Goal: Transaction & Acquisition: Purchase product/service

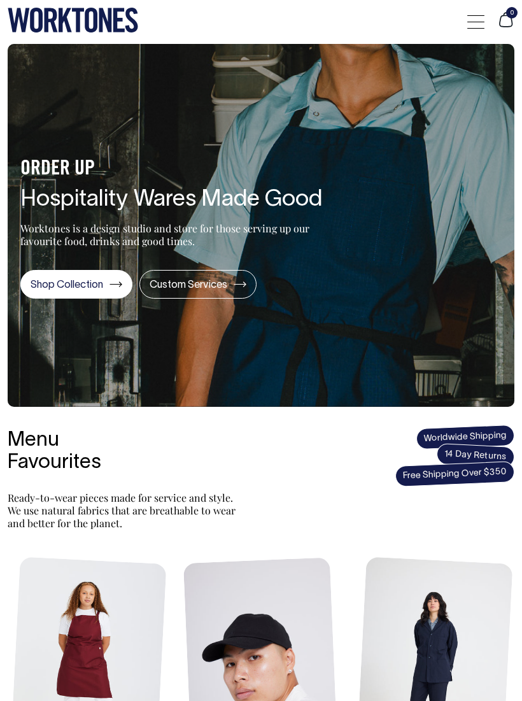
click at [464, 15] on div "0" at bounding box center [261, 22] width 522 height 44
click at [462, 22] on div "0" at bounding box center [261, 22] width 522 height 44
click at [473, 25] on div at bounding box center [475, 22] width 17 height 24
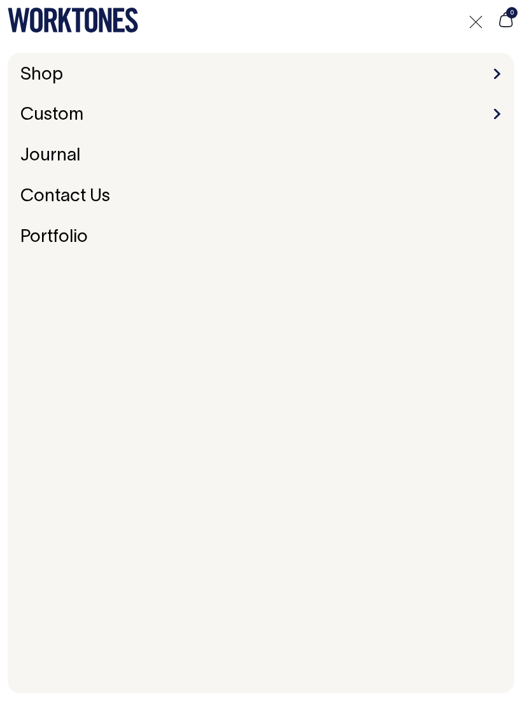
click at [477, 15] on div at bounding box center [475, 22] width 17 height 24
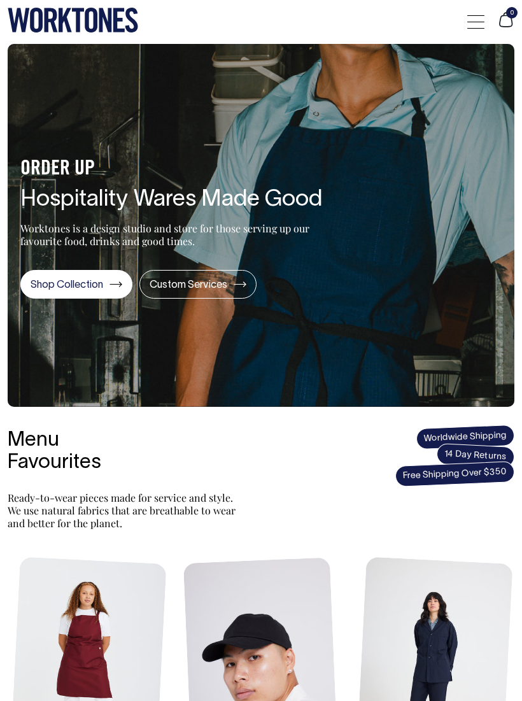
click at [473, 11] on div at bounding box center [475, 22] width 17 height 24
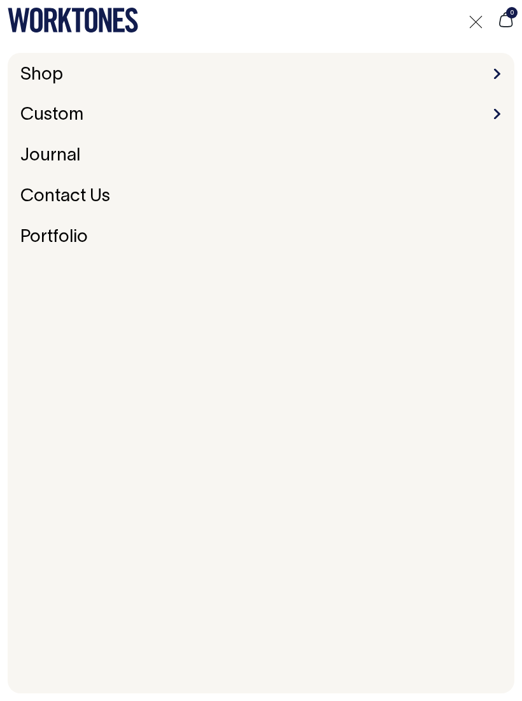
click at [486, 71] on li "Shop Accessories Aprons Workwear" at bounding box center [260, 76] width 491 height 20
click at [490, 74] on li "Shop Accessories Aprons Workwear" at bounding box center [260, 76] width 491 height 20
click at [483, 66] on li "Shop Accessories Aprons Workwear" at bounding box center [260, 76] width 491 height 20
click at [35, 74] on link "Shop" at bounding box center [41, 75] width 53 height 27
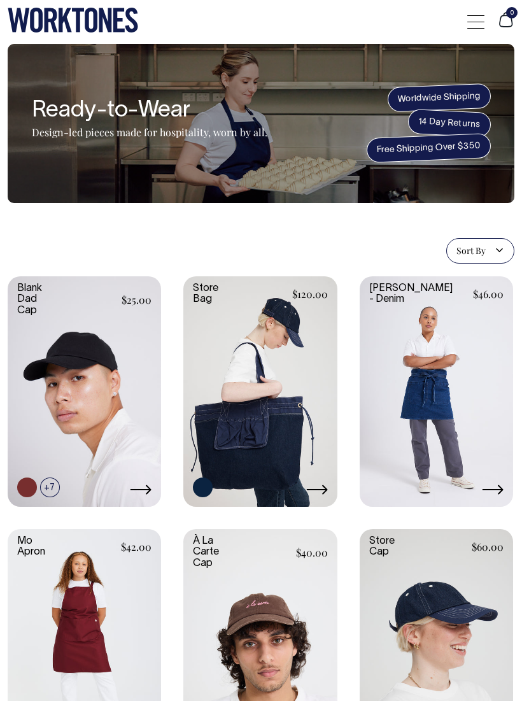
click at [479, 15] on span at bounding box center [475, 15] width 17 height 1
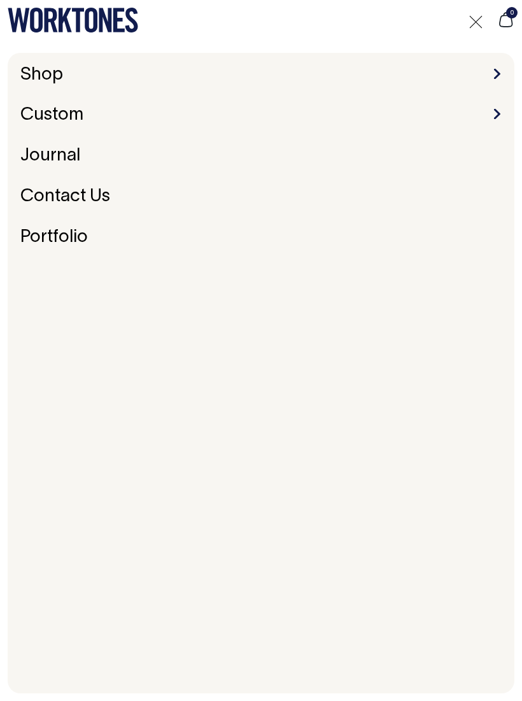
click at [468, 18] on div at bounding box center [475, 22] width 17 height 24
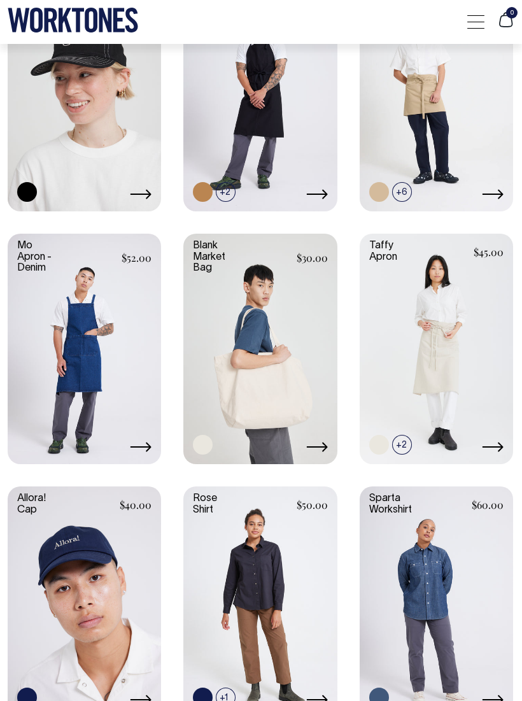
scroll to position [1354, 0]
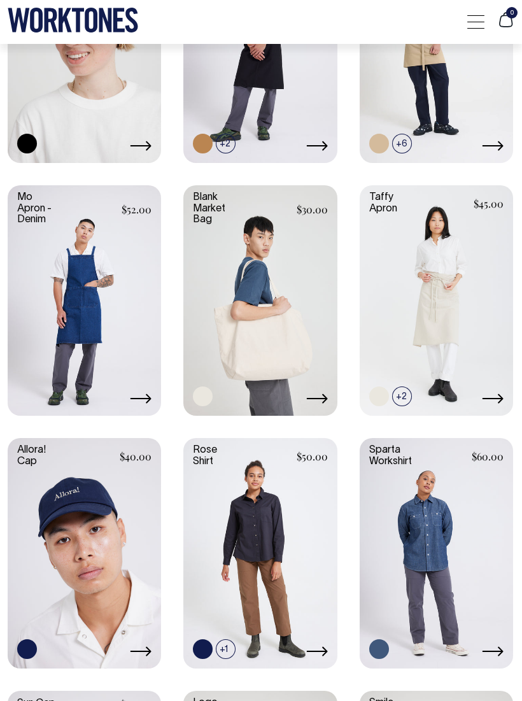
click at [124, 278] on link at bounding box center [84, 299] width 153 height 228
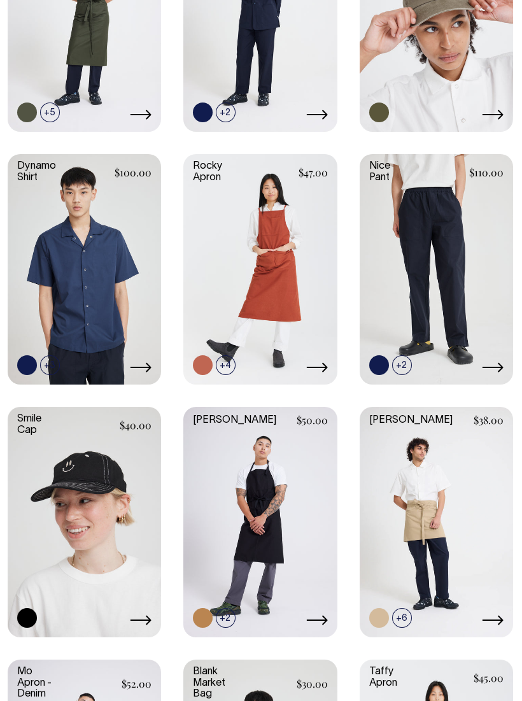
scroll to position [831, 0]
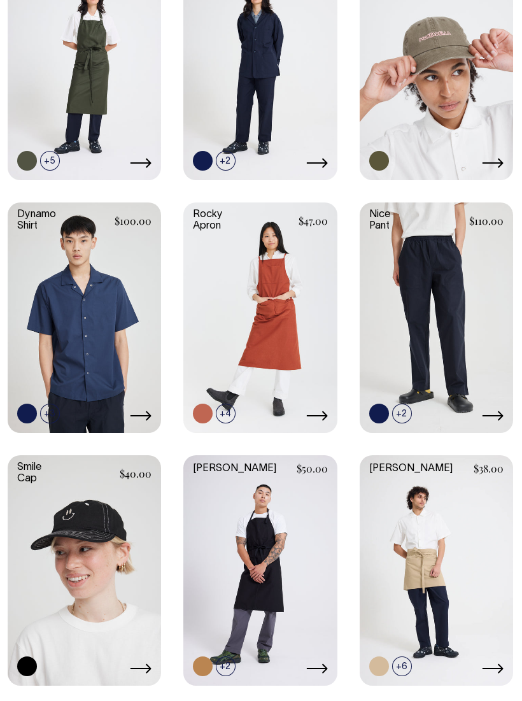
click at [293, 302] on link at bounding box center [259, 316] width 153 height 228
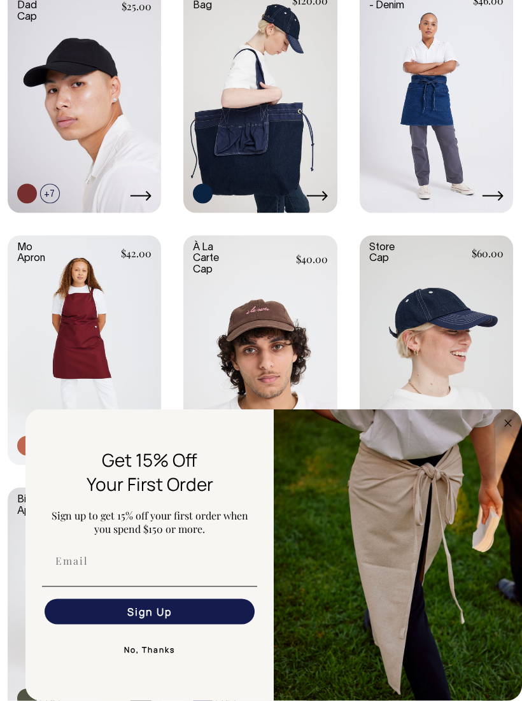
scroll to position [294, 0]
click at [497, 415] on img "FLYOUT Form" at bounding box center [398, 555] width 248 height 292
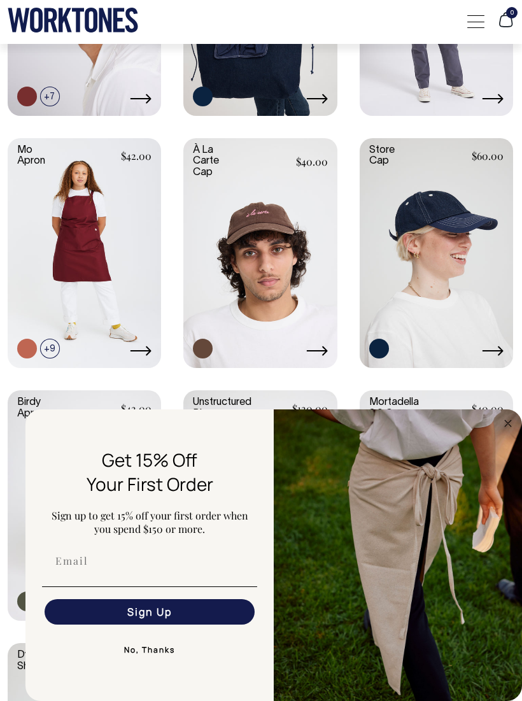
scroll to position [395, 0]
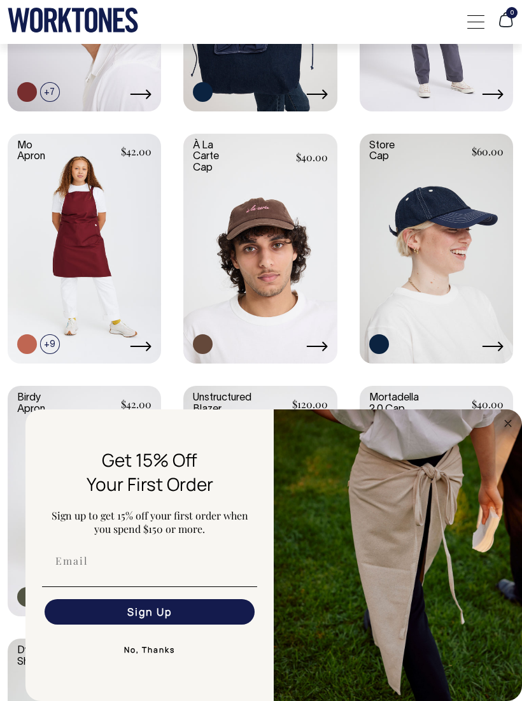
click at [115, 213] on link at bounding box center [84, 248] width 153 height 228
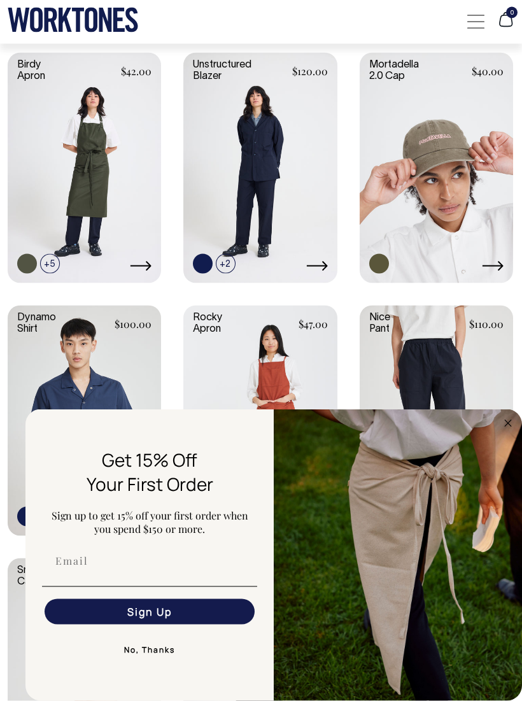
scroll to position [731, 0]
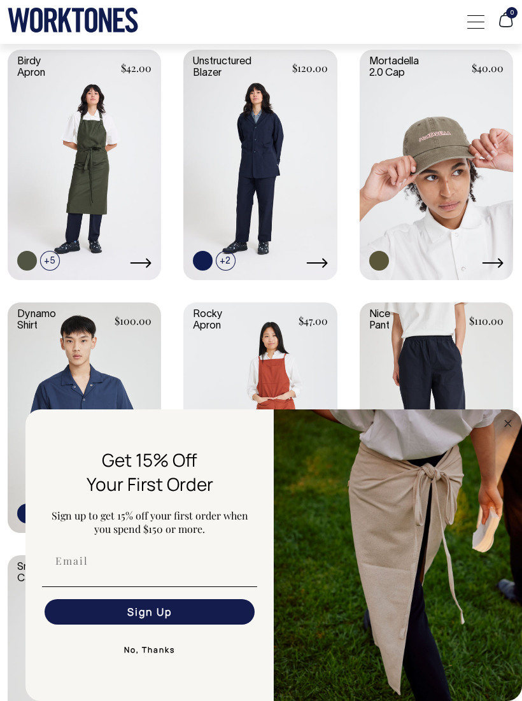
click at [500, 446] on img "FLYOUT Form" at bounding box center [398, 555] width 248 height 292
click at [489, 448] on img "FLYOUT Form" at bounding box center [398, 555] width 248 height 292
click at [500, 448] on img "FLYOUT Form" at bounding box center [398, 555] width 248 height 292
click at [499, 447] on img "FLYOUT Form" at bounding box center [398, 555] width 248 height 292
click at [502, 431] on icon "Close dialog" at bounding box center [507, 423] width 15 height 15
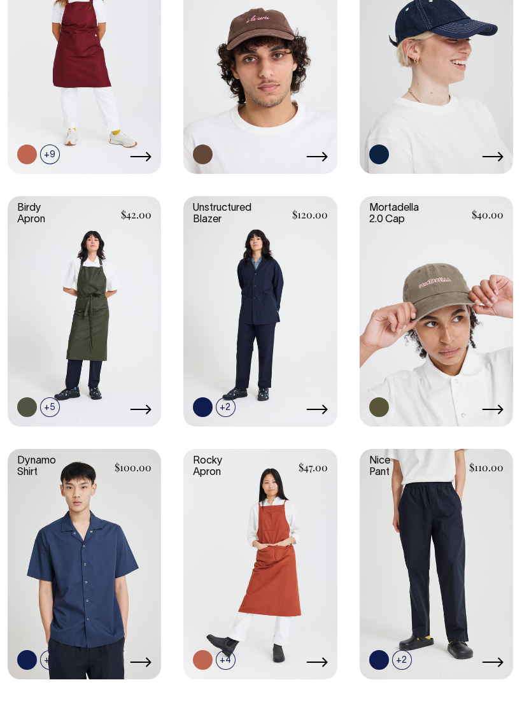
scroll to position [535, 0]
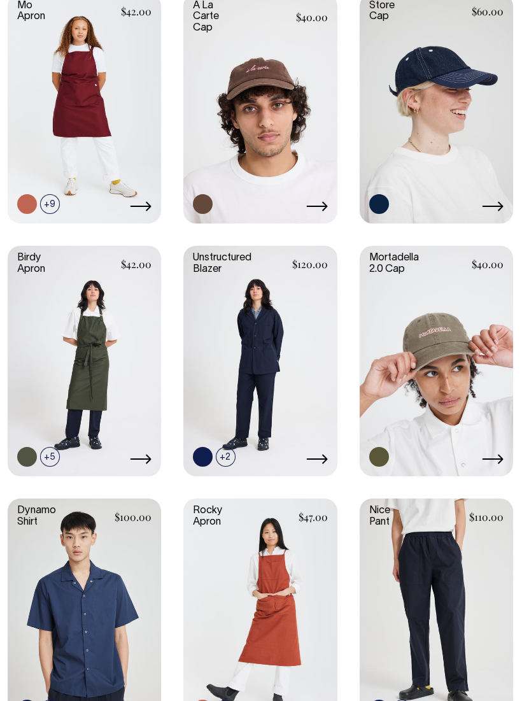
click at [116, 339] on link at bounding box center [84, 360] width 153 height 228
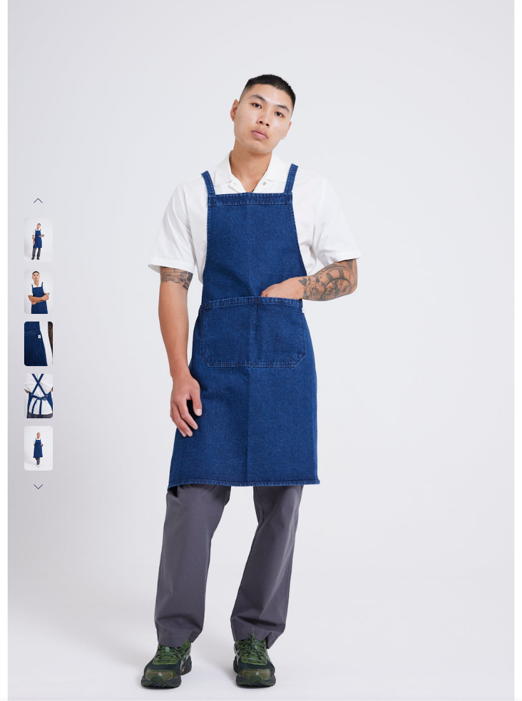
scroll to position [81, 0]
click at [334, 184] on img at bounding box center [261, 343] width 507 height 760
click at [306, 272] on img at bounding box center [261, 343] width 507 height 760
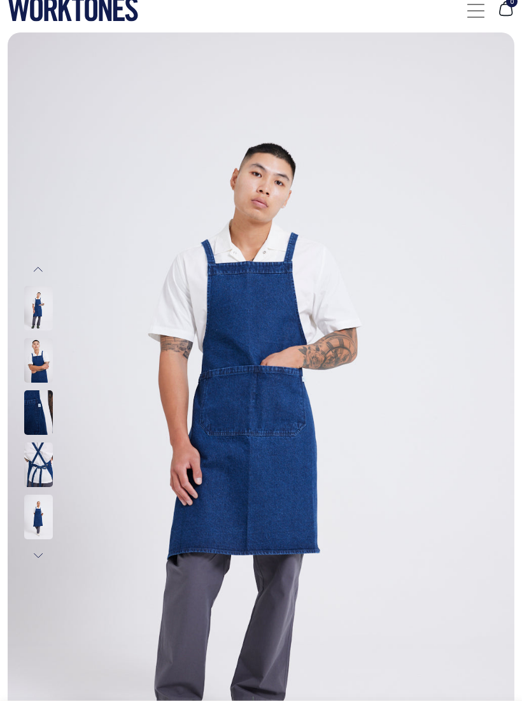
scroll to position [0, 0]
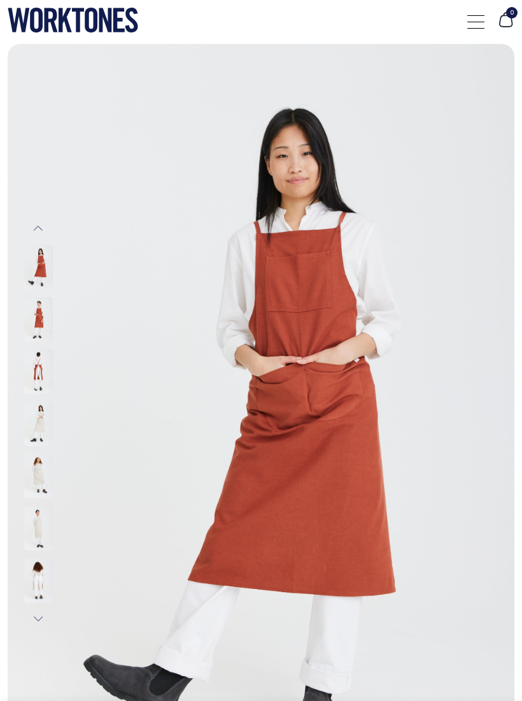
click at [31, 333] on img at bounding box center [38, 319] width 29 height 45
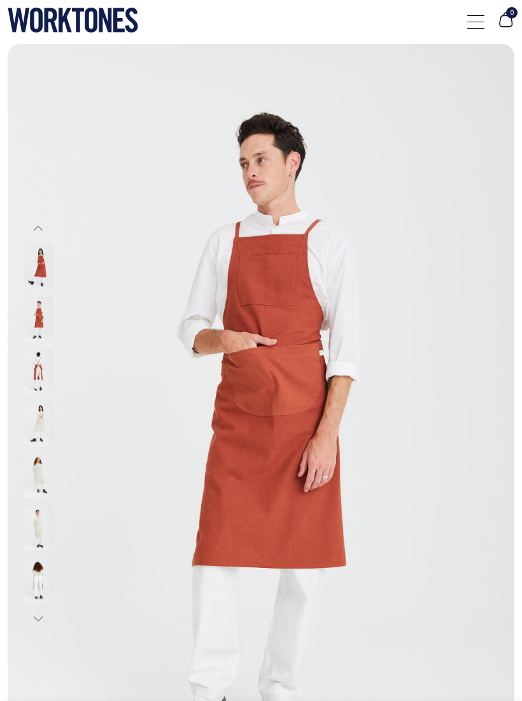
click at [36, 323] on img at bounding box center [38, 319] width 29 height 45
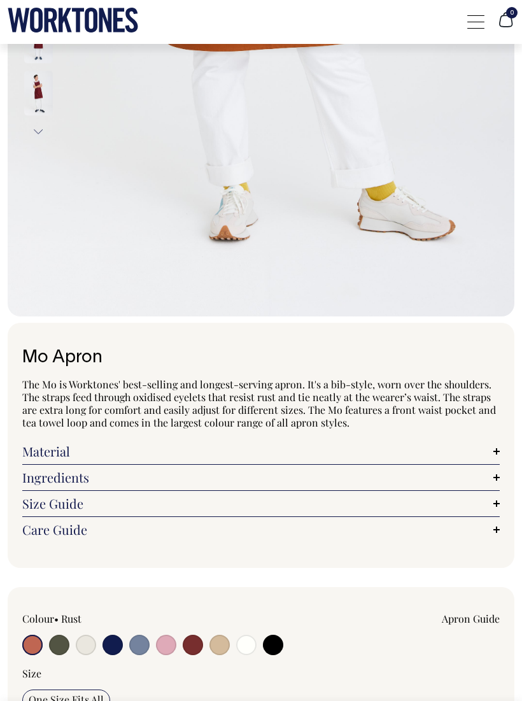
scroll to position [546, 0]
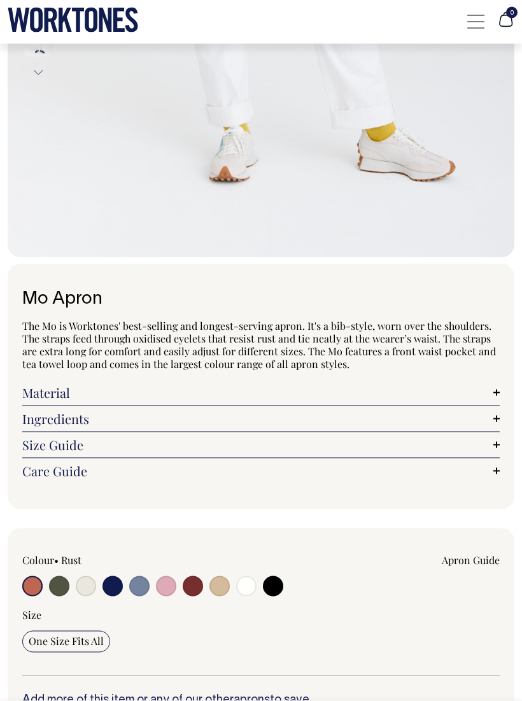
click at [136, 577] on input "radio" at bounding box center [139, 586] width 20 height 20
radio input "true"
select select "Blue/Grey"
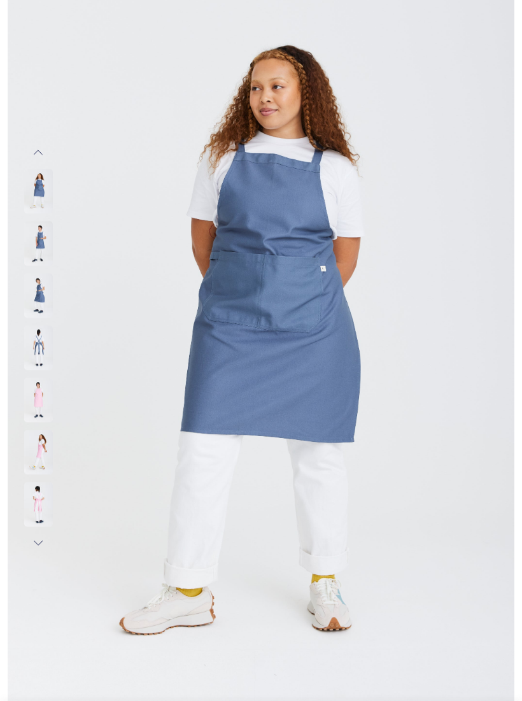
scroll to position [75, 0]
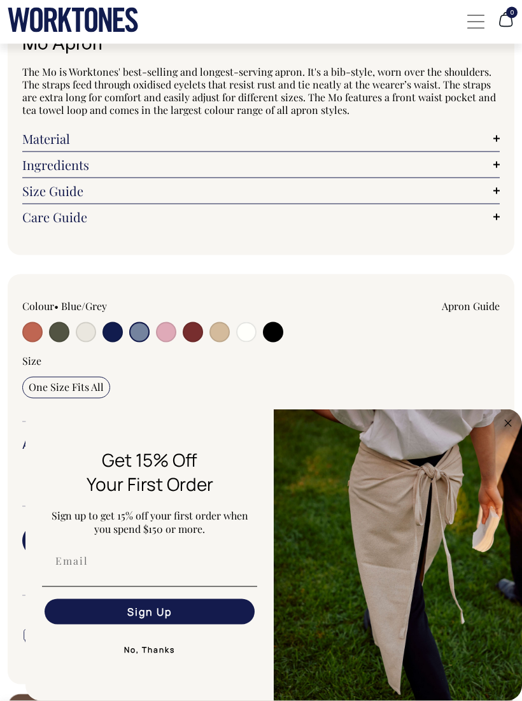
click at [109, 332] on input "radio" at bounding box center [112, 332] width 20 height 20
radio input "true"
select select "Dark Navy"
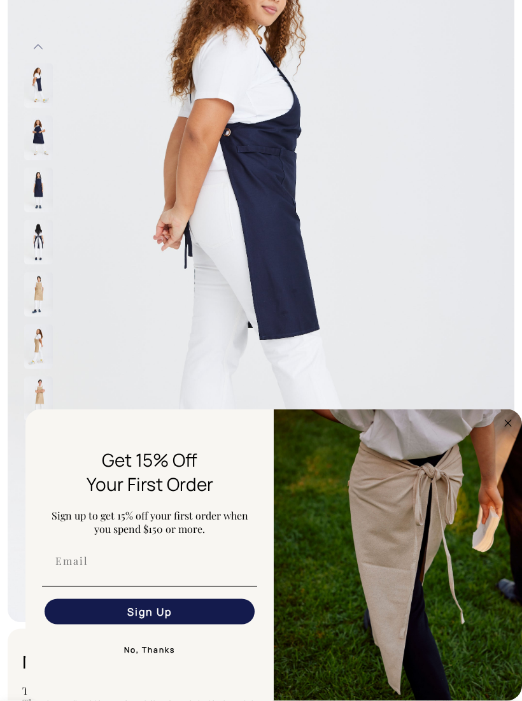
scroll to position [182, 0]
click at [37, 124] on img at bounding box center [38, 137] width 29 height 45
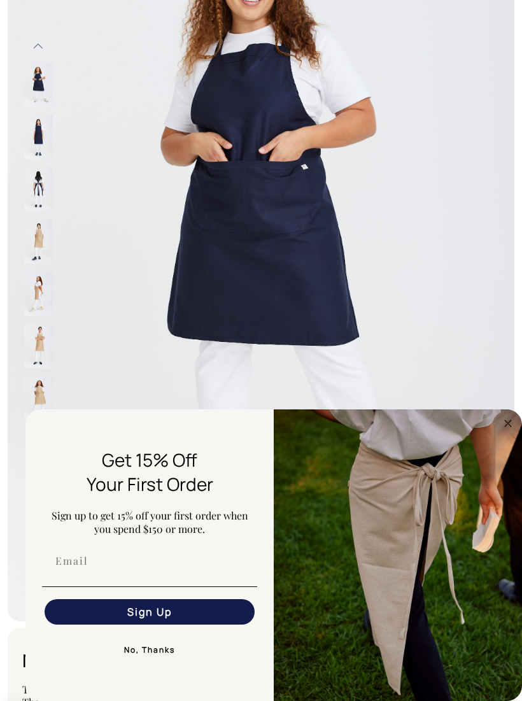
click at [502, 430] on circle "Close dialog" at bounding box center [508, 423] width 15 height 15
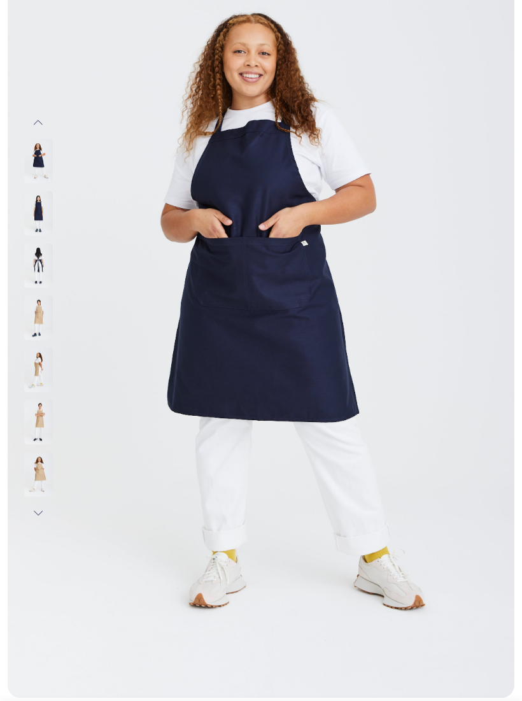
scroll to position [101, 0]
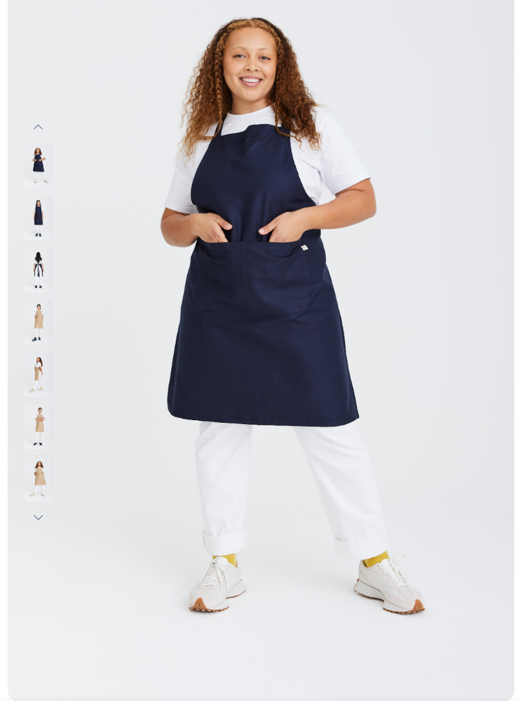
click at [31, 271] on img at bounding box center [38, 270] width 29 height 45
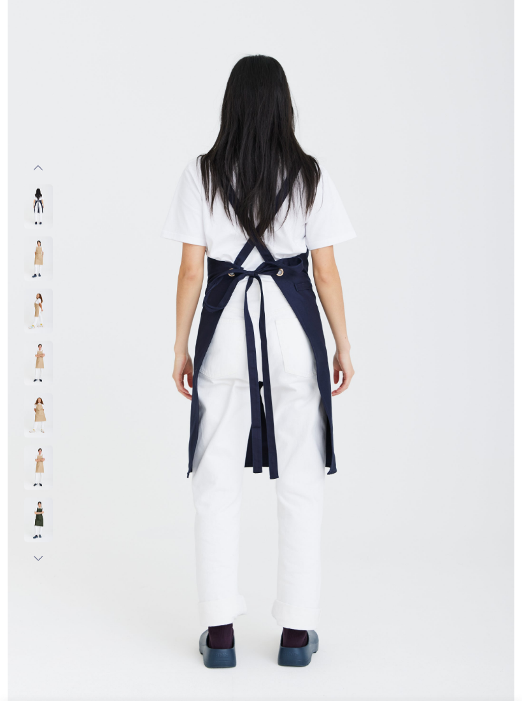
scroll to position [0, 0]
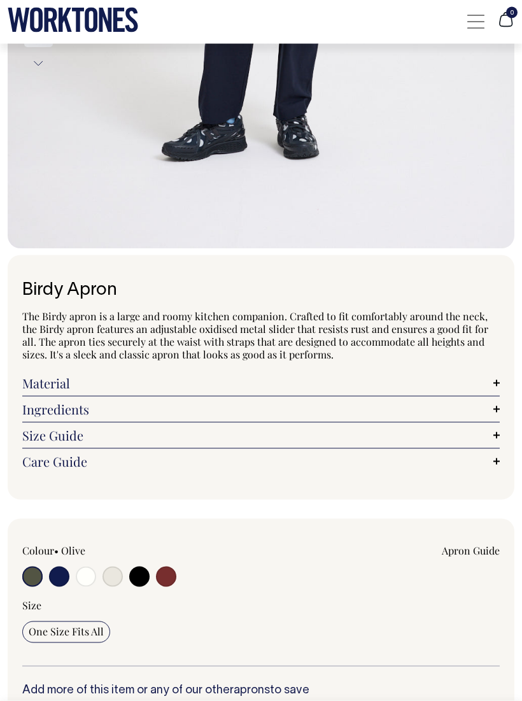
scroll to position [556, 0]
click at [56, 568] on input "radio" at bounding box center [59, 576] width 20 height 20
radio input "true"
select select "Dark Navy"
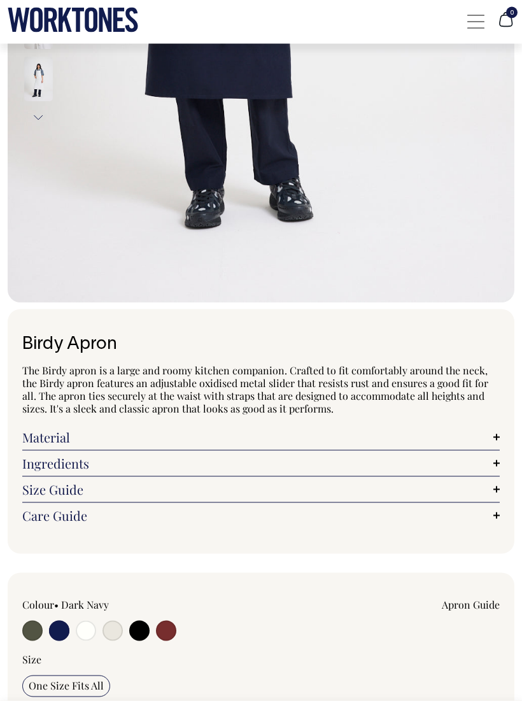
scroll to position [504, 0]
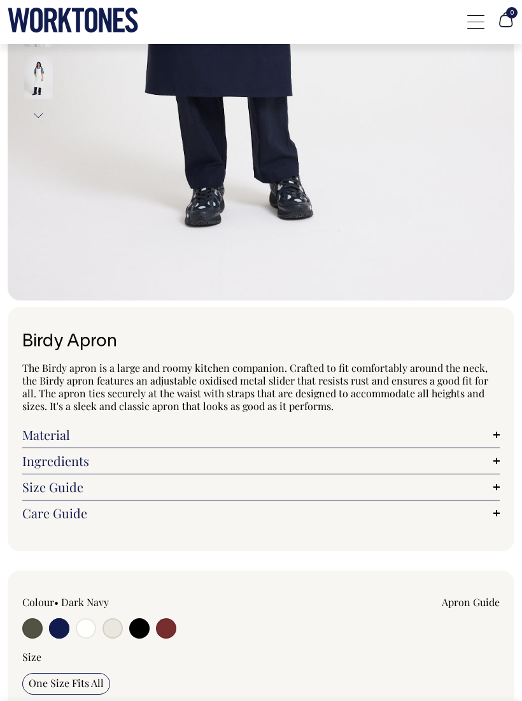
click at [139, 632] on input "radio" at bounding box center [139, 628] width 20 height 20
radio input "true"
select select "Black"
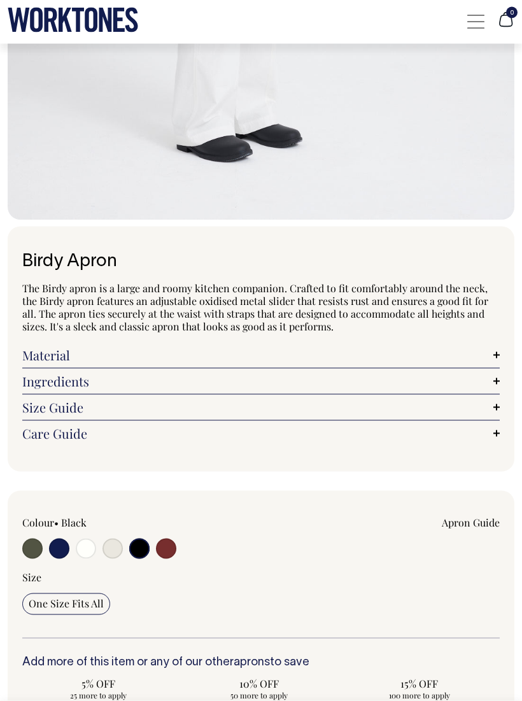
click at [162, 548] on input "radio" at bounding box center [166, 549] width 20 height 20
radio input "true"
select select "Burgundy"
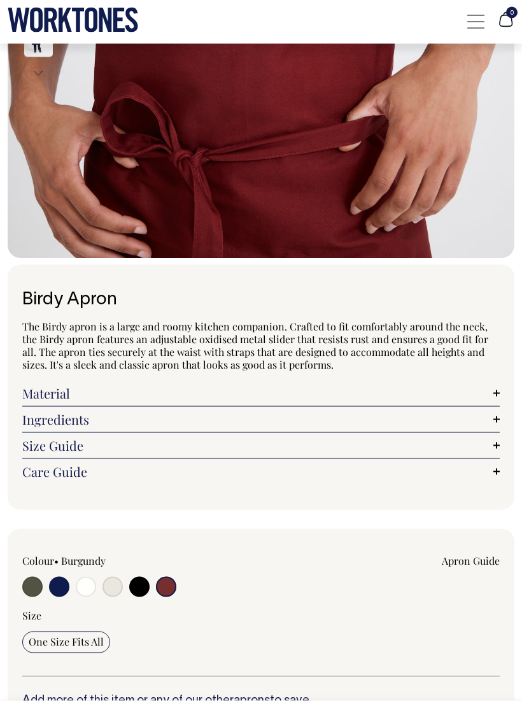
click at [30, 583] on input "radio" at bounding box center [32, 587] width 20 height 20
radio input "true"
select select "Olive"
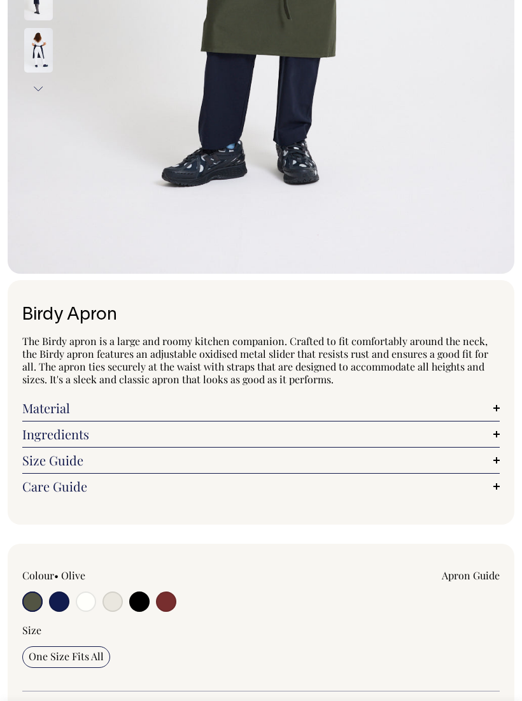
scroll to position [530, 0]
click at [57, 593] on input "radio" at bounding box center [59, 602] width 20 height 20
radio input "true"
select select "Dark Navy"
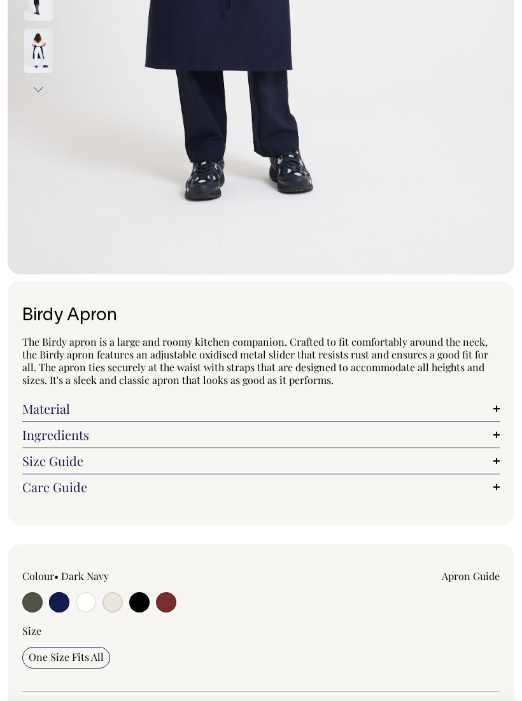
click at [104, 600] on input "radio" at bounding box center [112, 602] width 20 height 20
radio input "true"
select select "Natural"
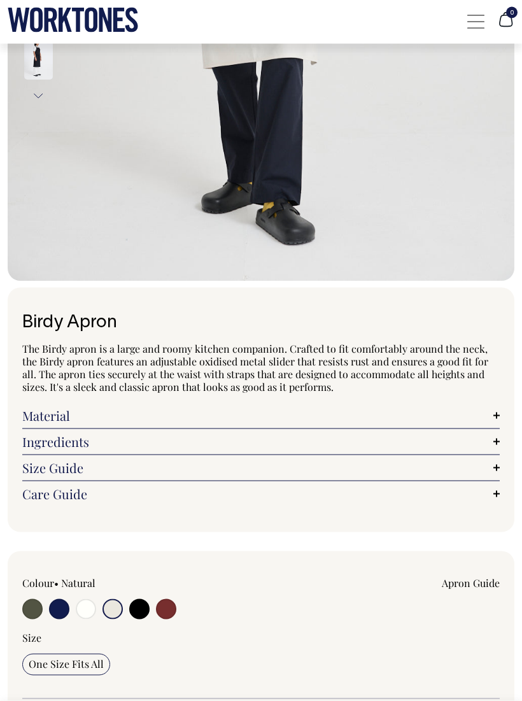
scroll to position [523, 0]
click at [52, 605] on input "radio" at bounding box center [59, 608] width 20 height 20
radio input "true"
select select "Dark Navy"
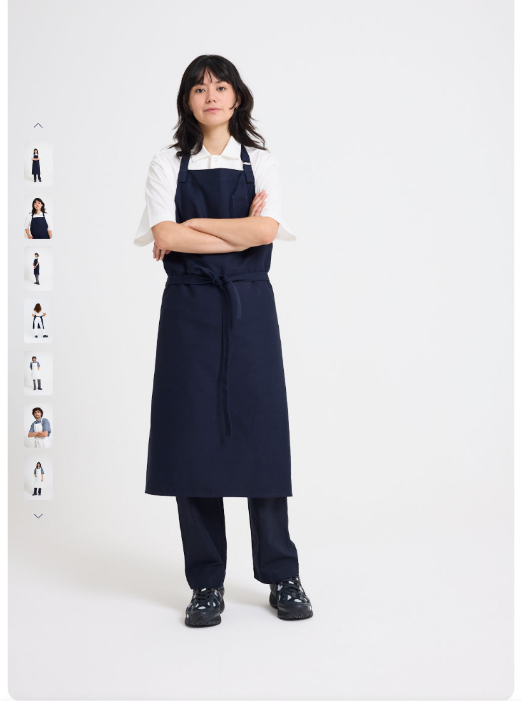
scroll to position [103, 0]
